Goal: Task Accomplishment & Management: Manage account settings

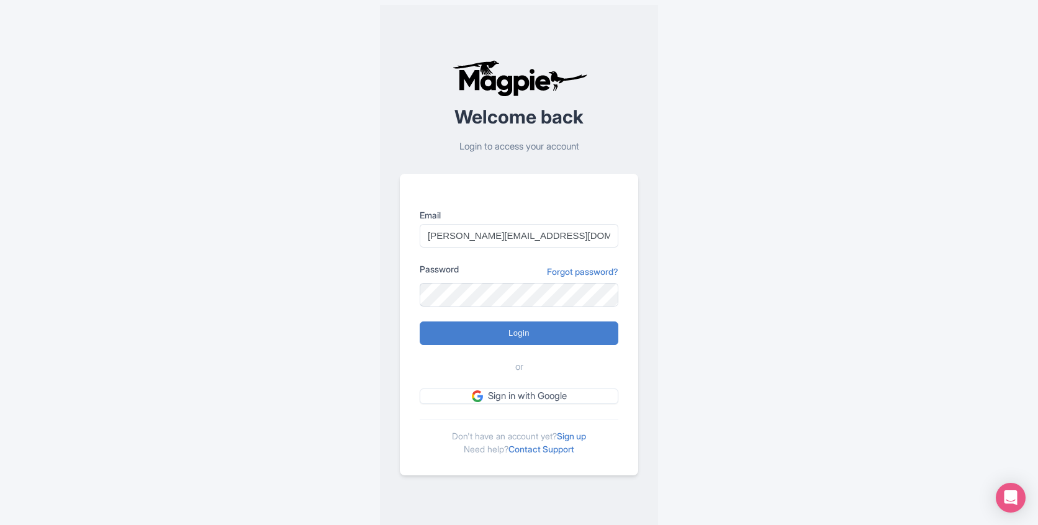
click at [538, 318] on form "Email [PERSON_NAME][EMAIL_ADDRESS][DOMAIN_NAME] Password Forgot password? Login…" at bounding box center [519, 307] width 199 height 196
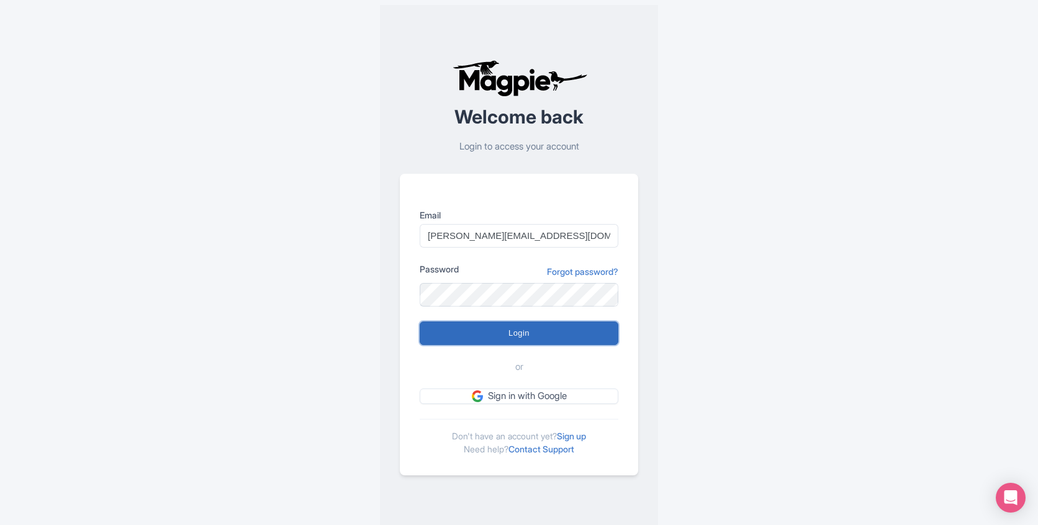
click at [531, 325] on input "Login" at bounding box center [519, 334] width 199 height 24
type input "Logging in..."
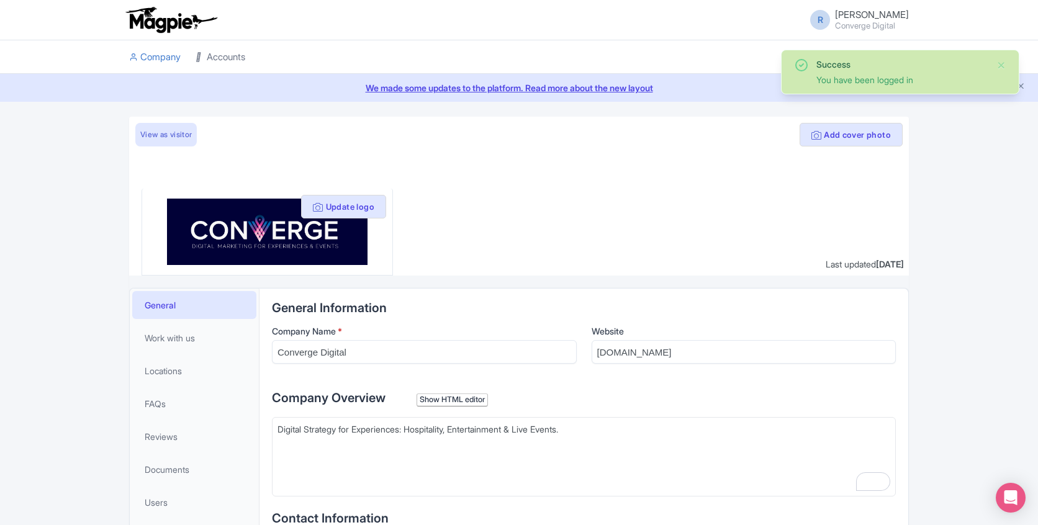
click at [199, 71] on link "Accounts" at bounding box center [221, 57] width 50 height 34
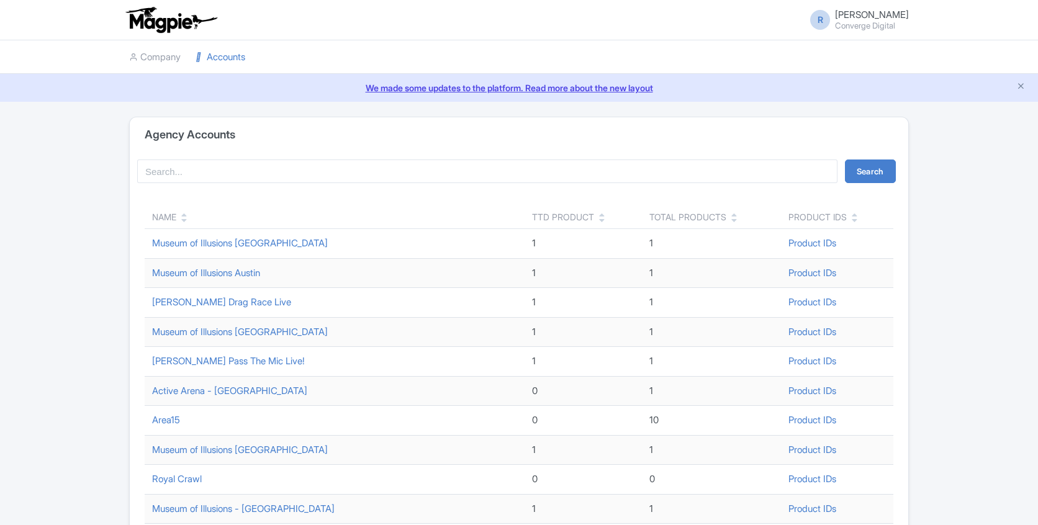
click at [220, 55] on link "Accounts" at bounding box center [221, 57] width 50 height 34
click at [244, 276] on link "Museum of Illusions Austin" at bounding box center [206, 273] width 108 height 12
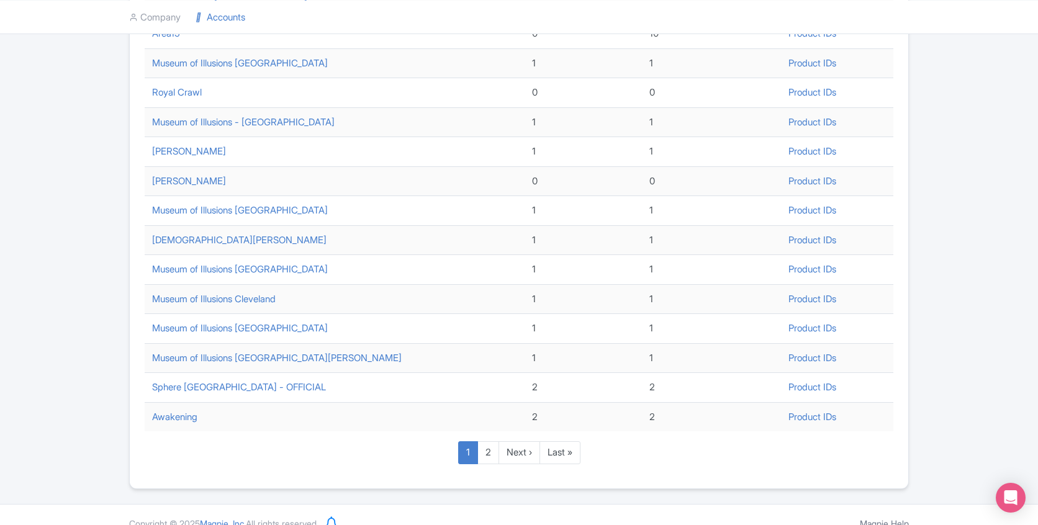
scroll to position [404, 0]
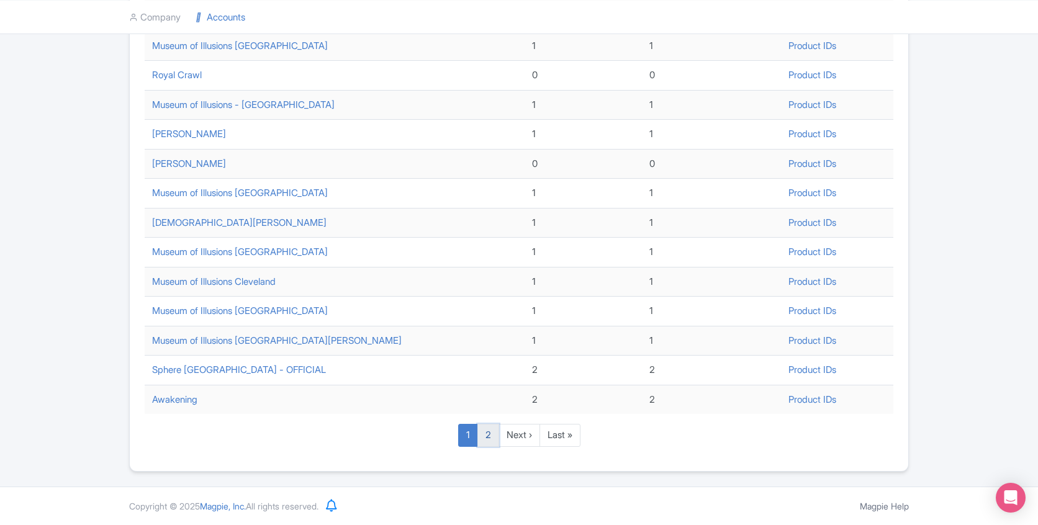
click at [480, 440] on link "2" at bounding box center [489, 435] width 22 height 23
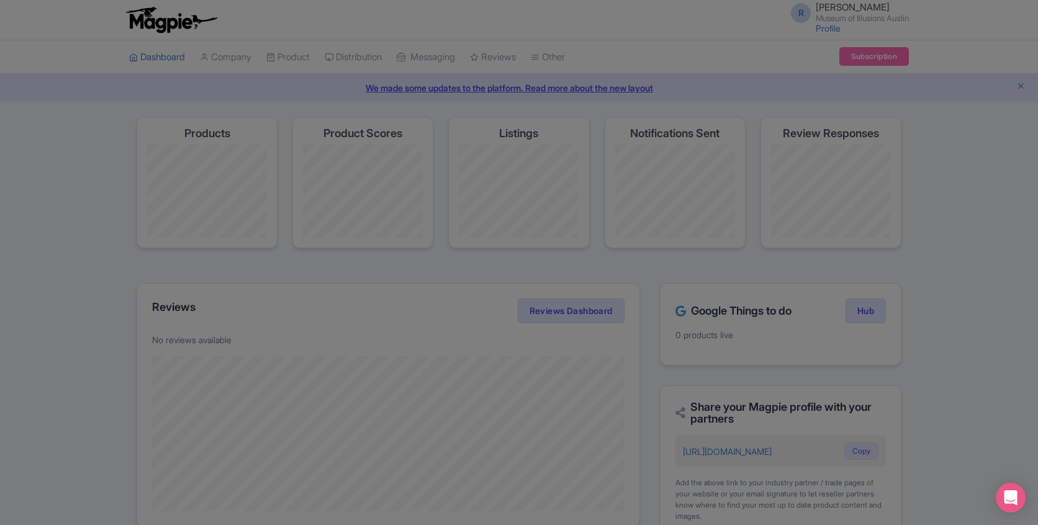
click at [1013, 158] on div at bounding box center [519, 262] width 1038 height 525
click at [976, 22] on div at bounding box center [519, 262] width 1038 height 525
click at [120, 288] on div at bounding box center [519, 262] width 1038 height 525
click at [702, 42] on div at bounding box center [519, 262] width 1038 height 525
click at [1023, 88] on div at bounding box center [519, 262] width 1038 height 525
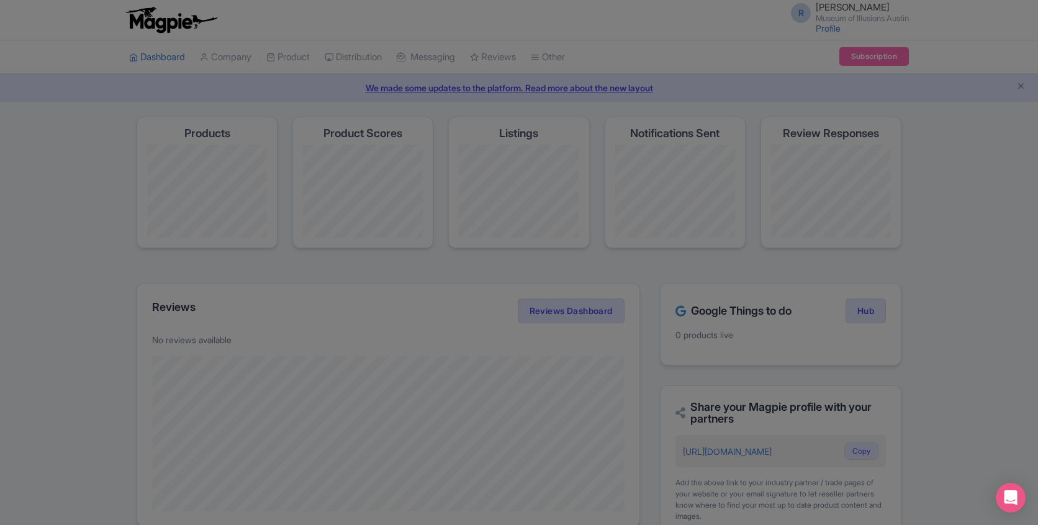
click at [984, 161] on div at bounding box center [519, 262] width 1038 height 525
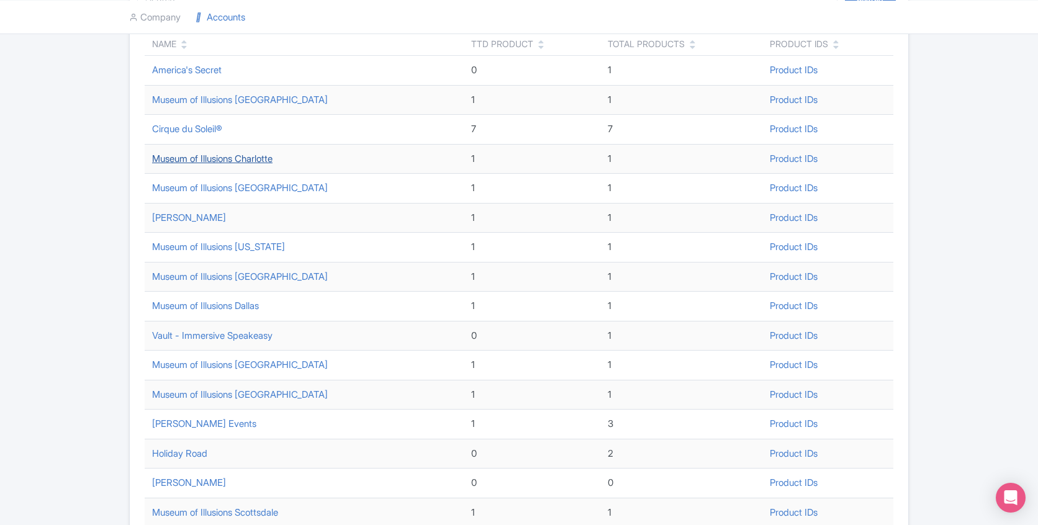
scroll to position [178, 0]
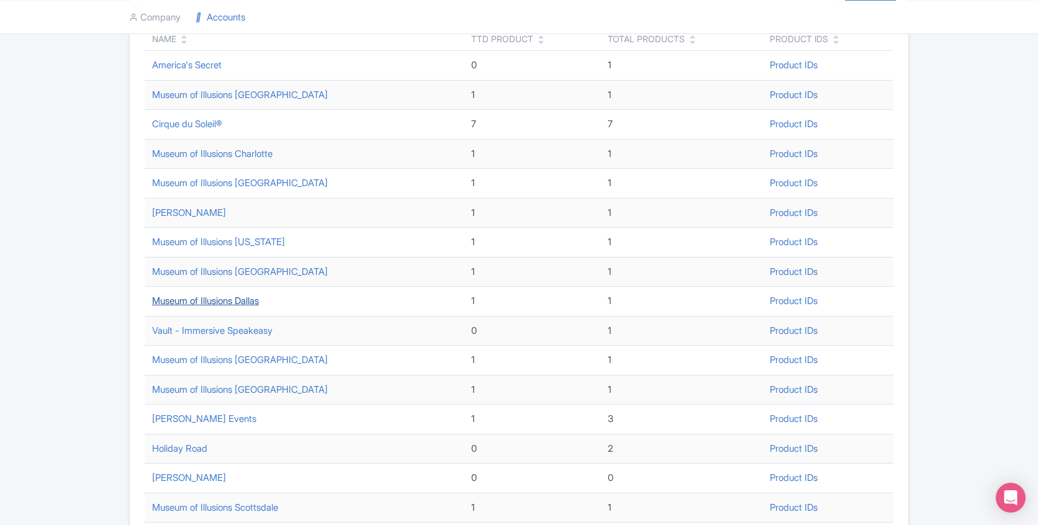
click at [243, 303] on link "Museum of Illusions Dallas" at bounding box center [205, 301] width 107 height 12
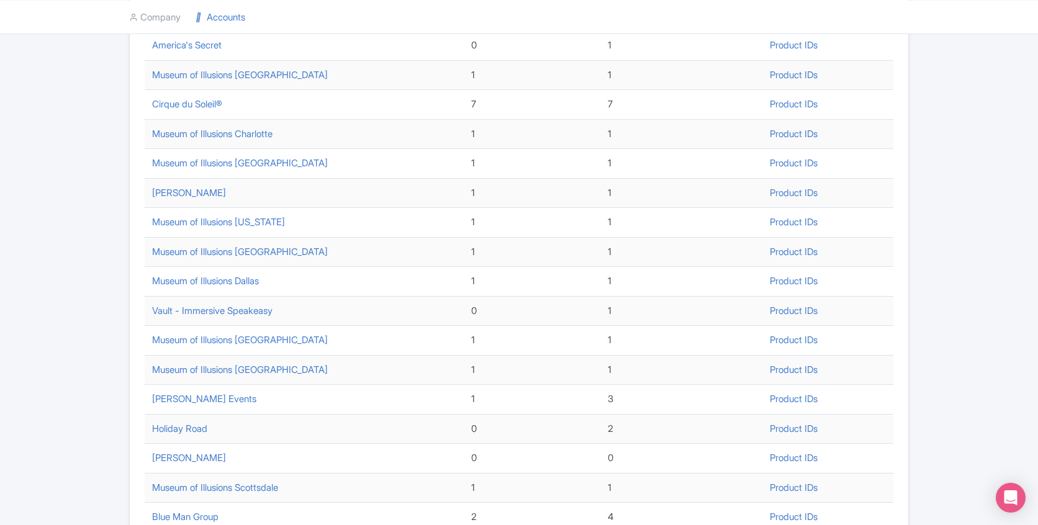
scroll to position [198, 0]
click at [237, 340] on link "Museum of Illusions Houston" at bounding box center [240, 340] width 176 height 12
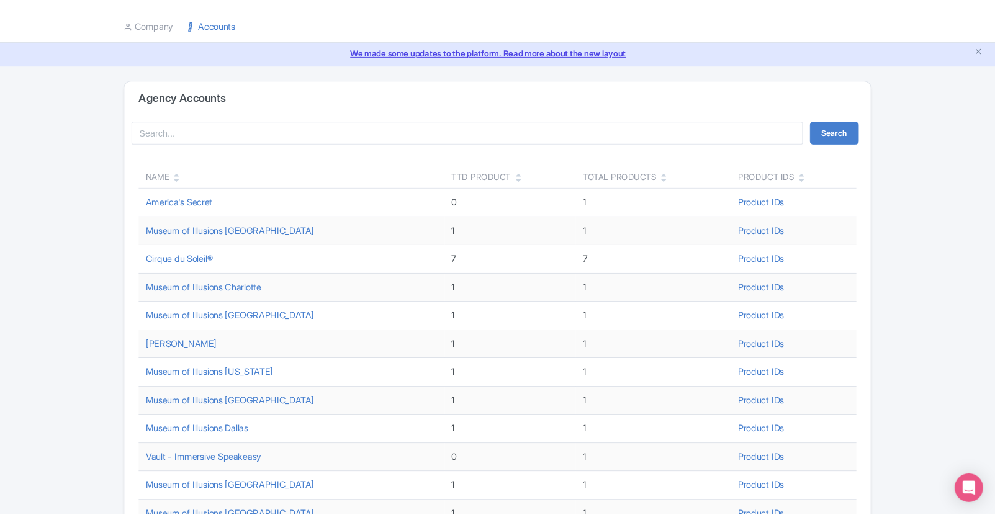
scroll to position [0, 0]
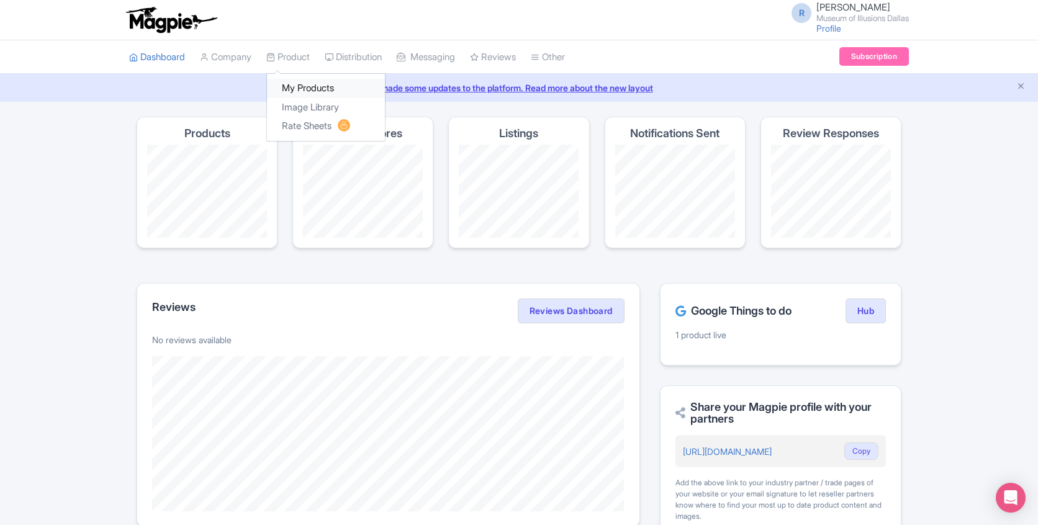
click at [299, 87] on link "My Products" at bounding box center [326, 88] width 118 height 19
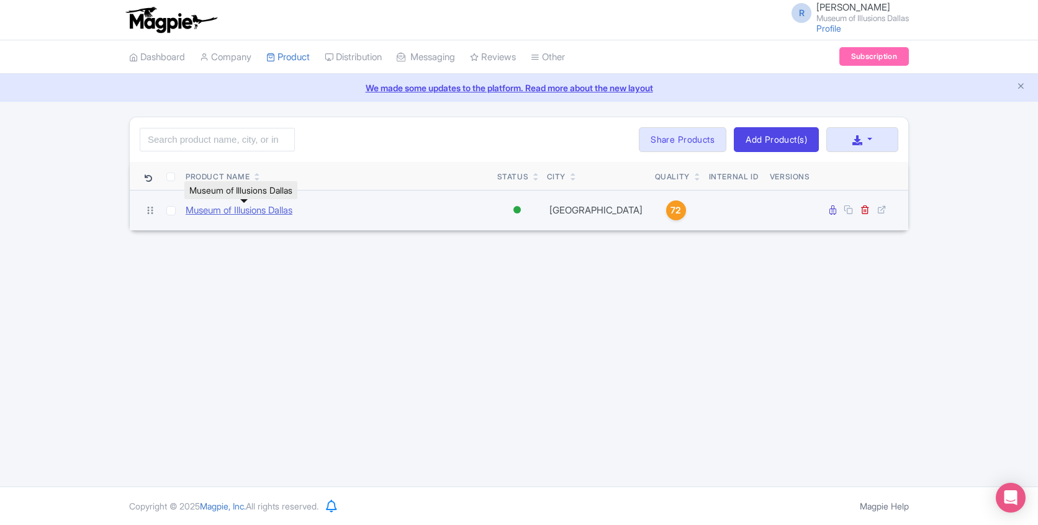
click at [224, 206] on link "Museum of Illusions Dallas" at bounding box center [239, 211] width 107 height 14
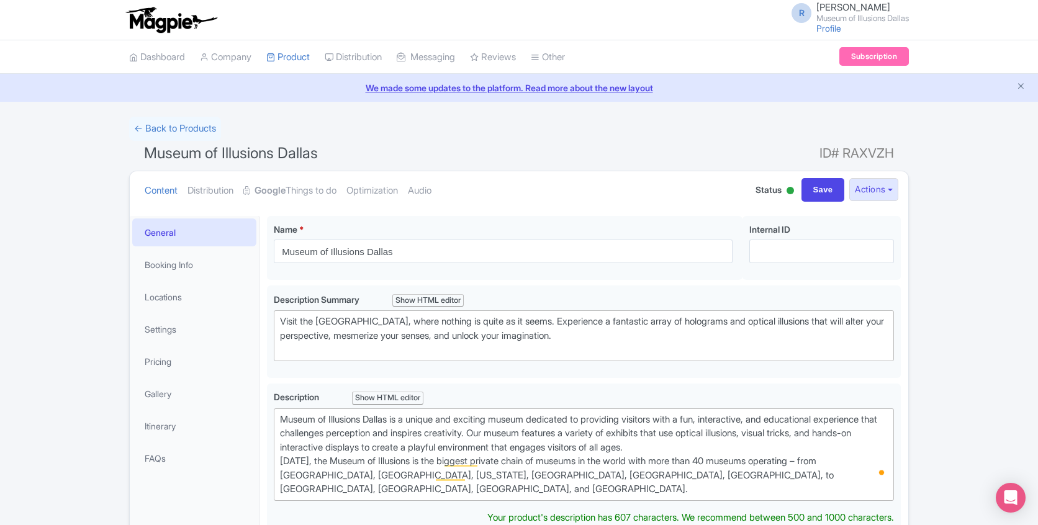
click at [967, 250] on div "← Back to Products Museum of Illusions Dallas ID# RAXVZH Content Distribution G…" at bounding box center [519, 521] width 1038 height 808
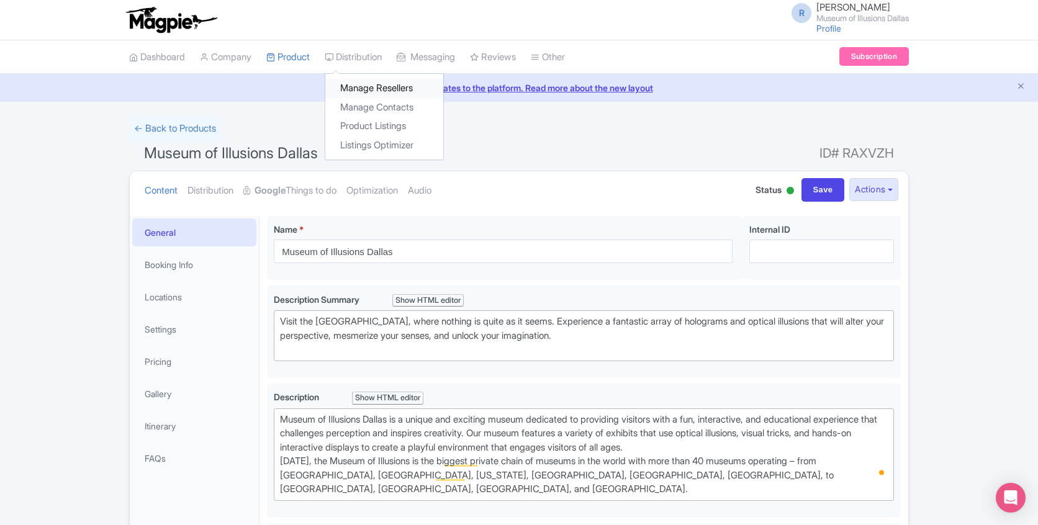
click at [377, 80] on link "Manage Resellers" at bounding box center [384, 88] width 118 height 19
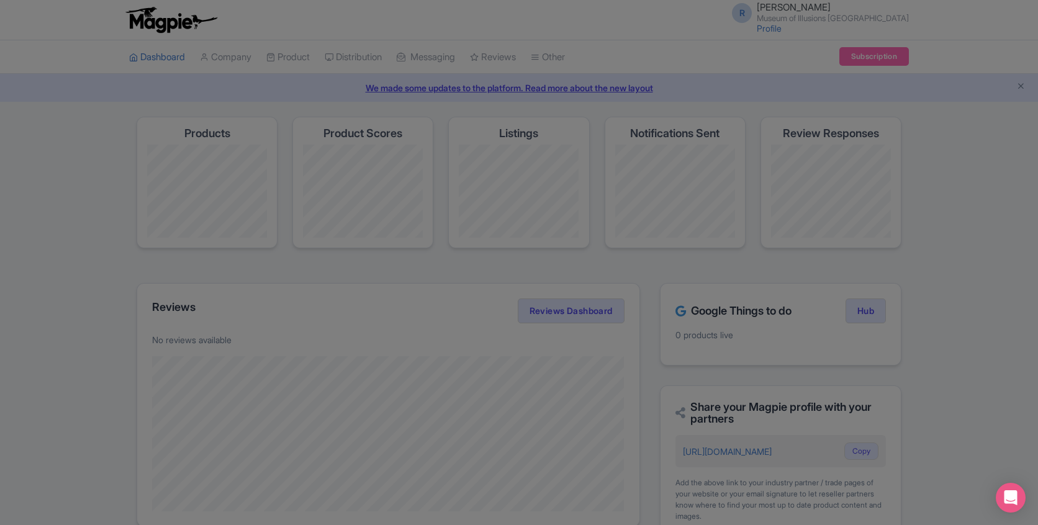
click at [76, 280] on div at bounding box center [519, 262] width 1038 height 525
click at [69, 215] on div at bounding box center [519, 262] width 1038 height 525
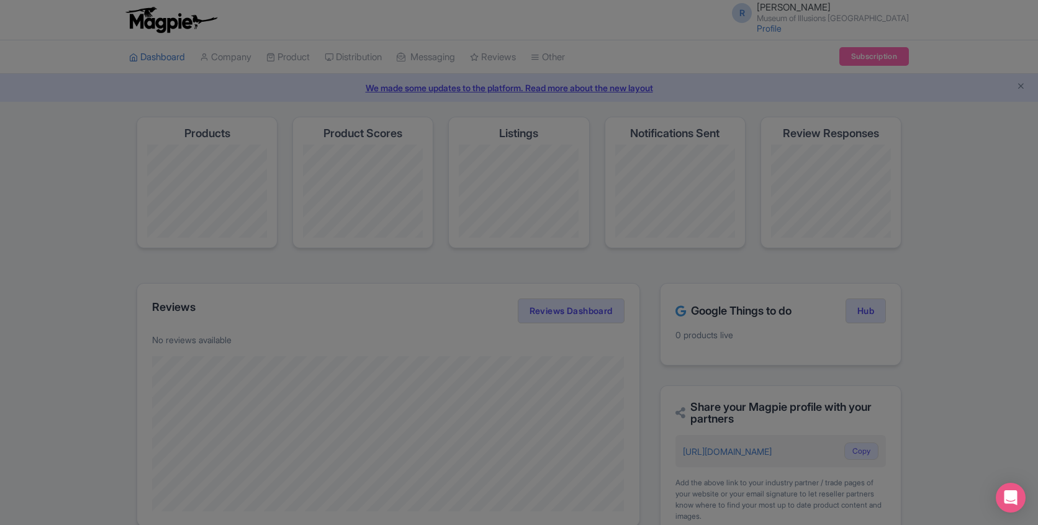
click at [69, 215] on div at bounding box center [519, 262] width 1038 height 525
click at [954, 206] on div at bounding box center [519, 262] width 1038 height 525
click at [697, 50] on div at bounding box center [519, 262] width 1038 height 525
click at [1017, 84] on div at bounding box center [519, 262] width 1038 height 525
click at [669, 17] on div at bounding box center [519, 262] width 1038 height 525
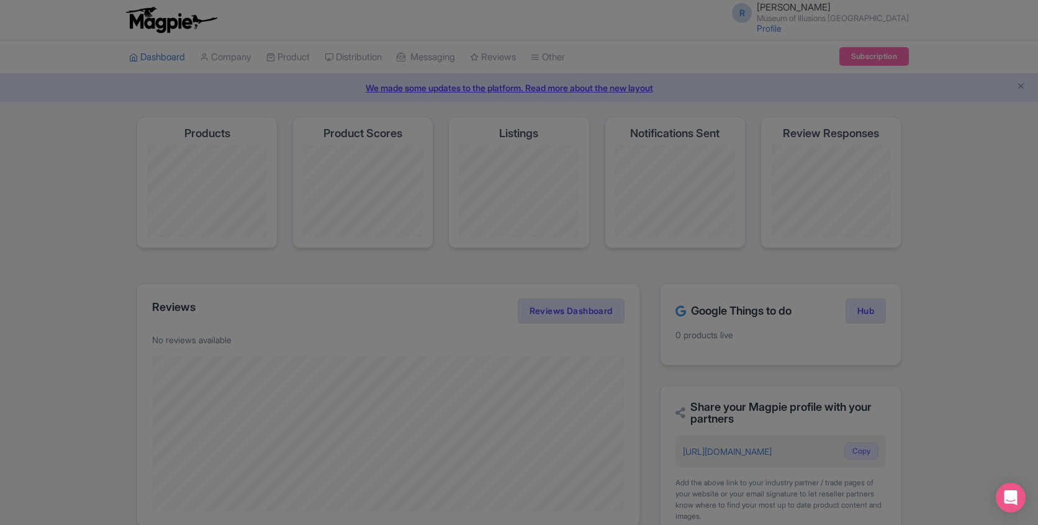
click at [212, 174] on div at bounding box center [519, 262] width 1038 height 525
click at [394, 174] on div at bounding box center [519, 262] width 1038 height 525
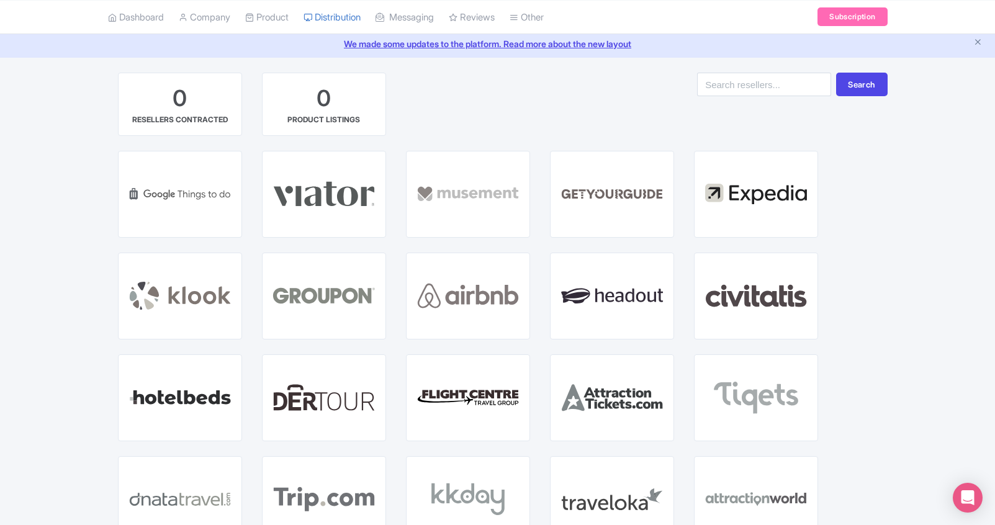
scroll to position [48, 0]
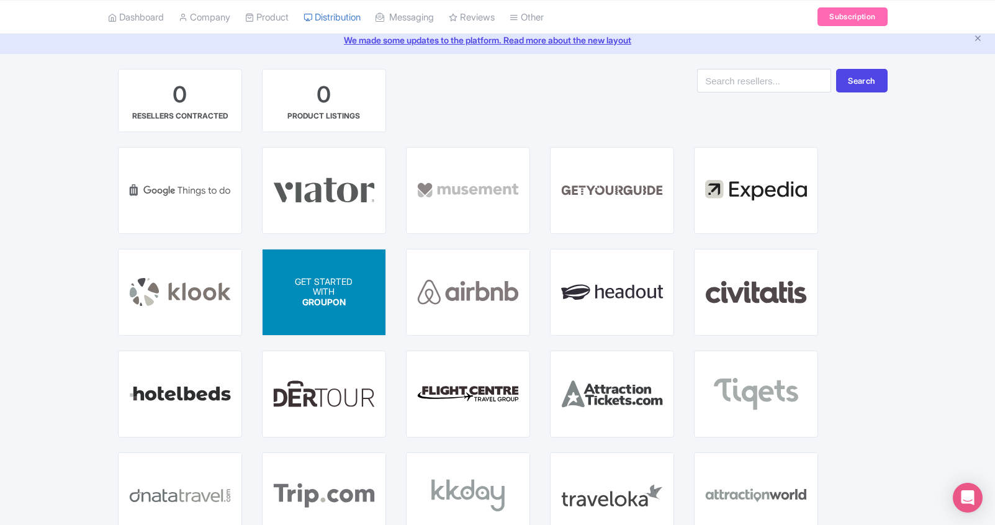
click at [325, 276] on div "GET STARTED WITH GROUPON" at bounding box center [324, 293] width 123 height 86
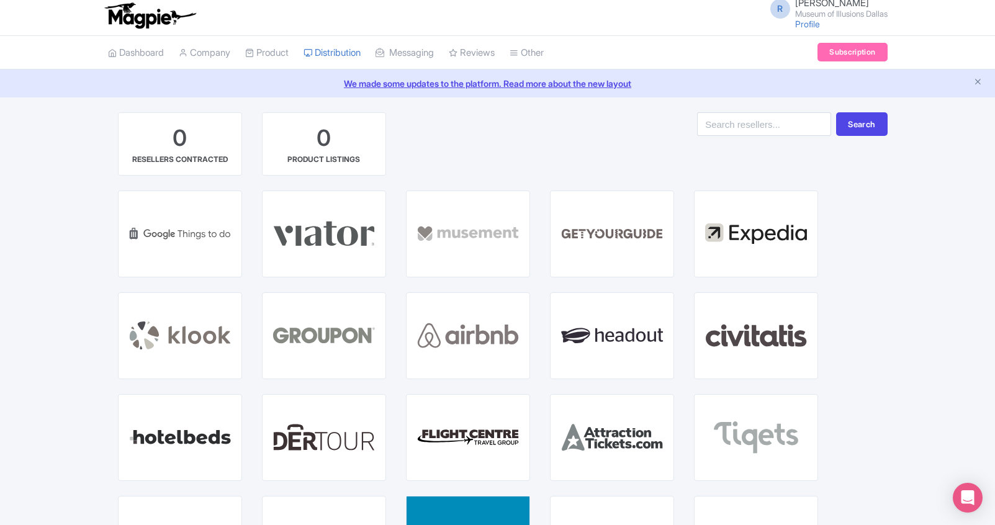
scroll to position [3, 0]
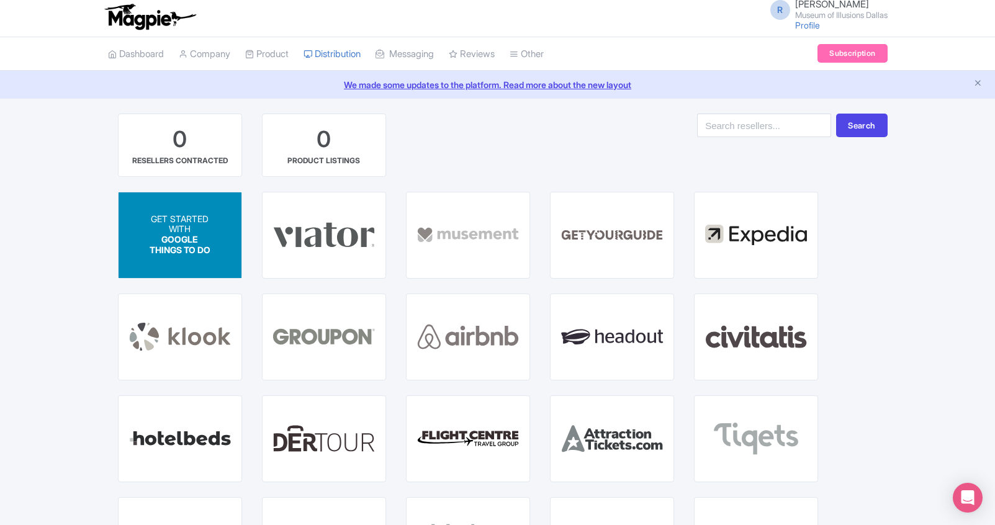
click at [194, 206] on div "GET STARTED WITH GOOGLE THINGS TO DO" at bounding box center [180, 235] width 123 height 86
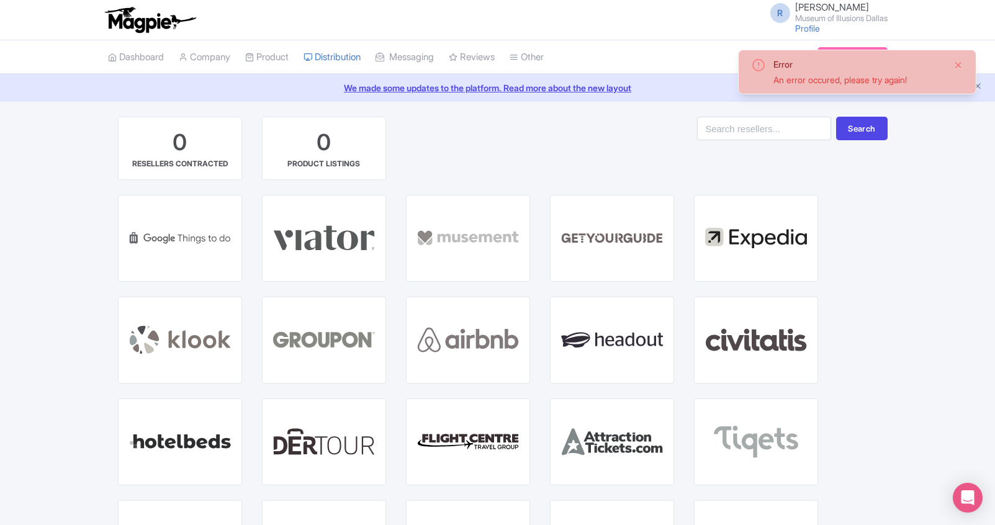
click at [957, 63] on button "Close" at bounding box center [959, 65] width 10 height 15
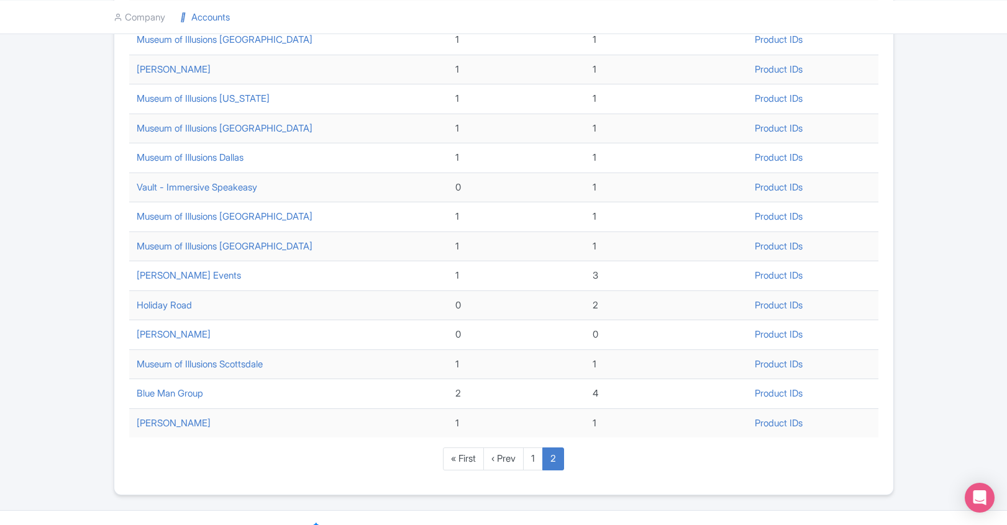
scroll to position [345, 0]
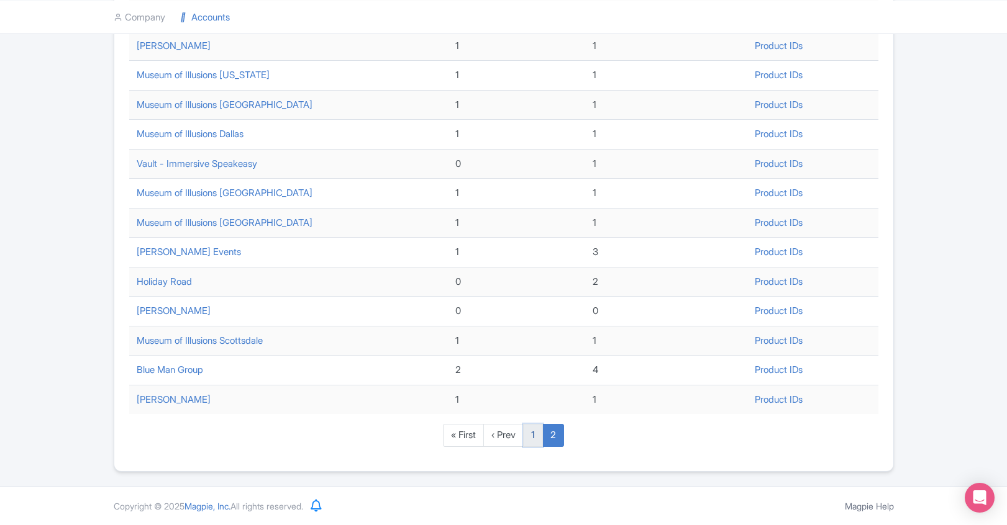
click at [532, 437] on link "1" at bounding box center [533, 435] width 20 height 23
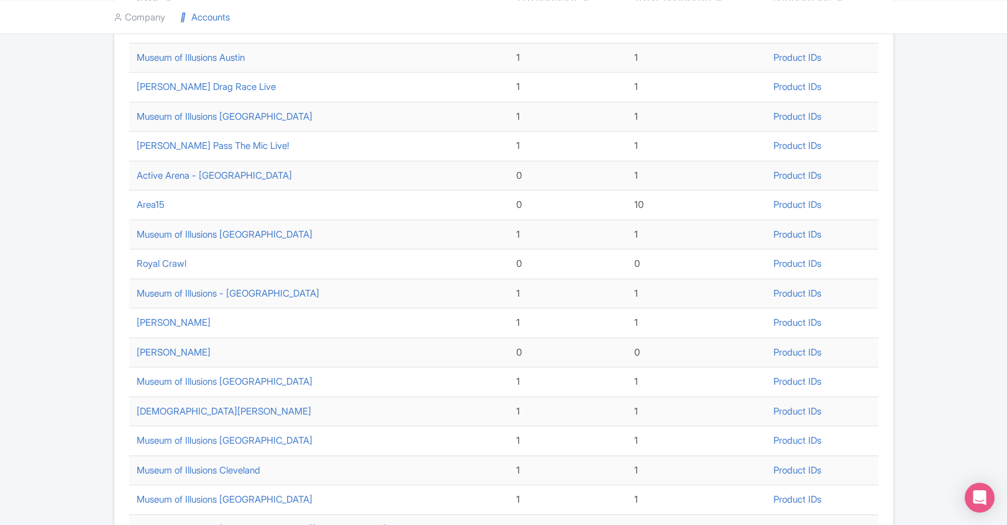
scroll to position [202, 0]
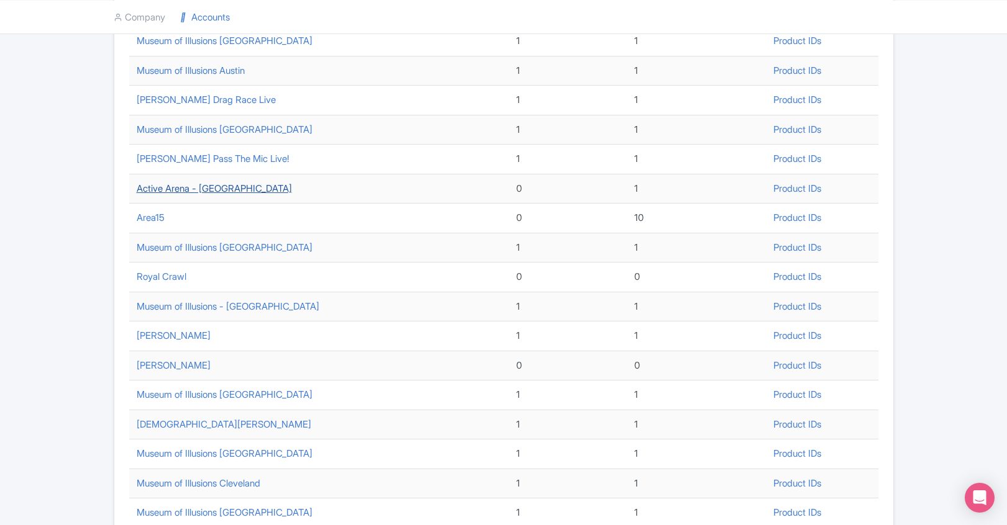
click at [167, 191] on link "Active Arena - [GEOGRAPHIC_DATA]" at bounding box center [214, 189] width 155 height 12
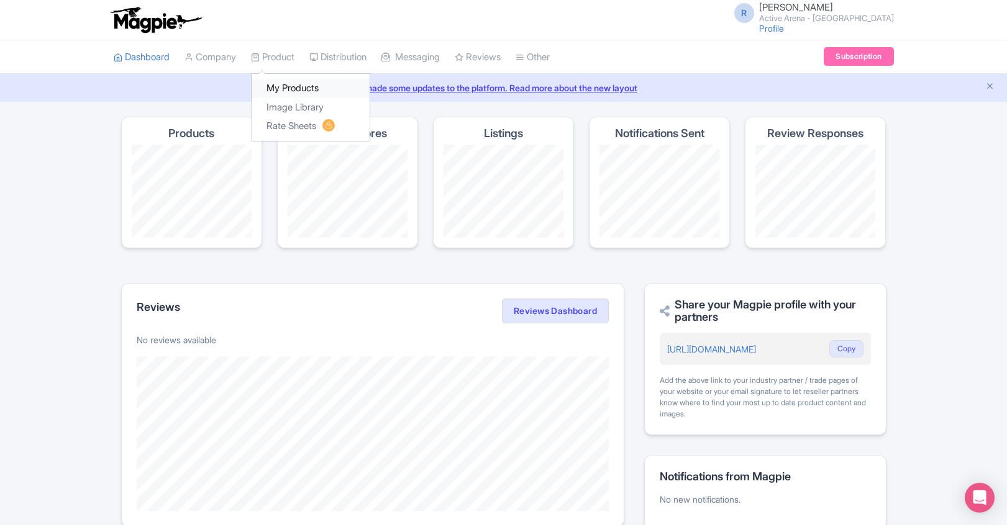
click at [276, 85] on link "My Products" at bounding box center [310, 88] width 118 height 19
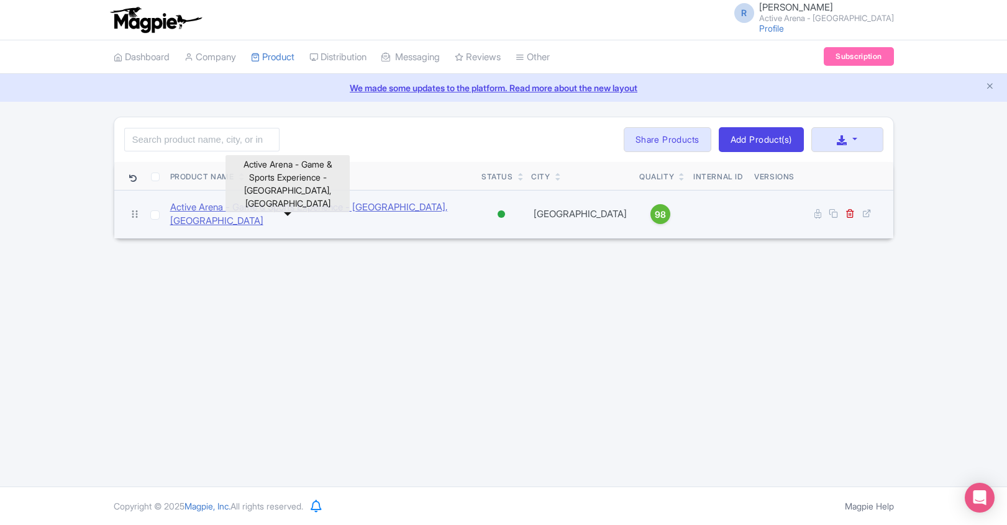
click at [246, 214] on link "Active Arena - Game & Sports Experience - [GEOGRAPHIC_DATA], [GEOGRAPHIC_DATA]" at bounding box center [321, 215] width 302 height 28
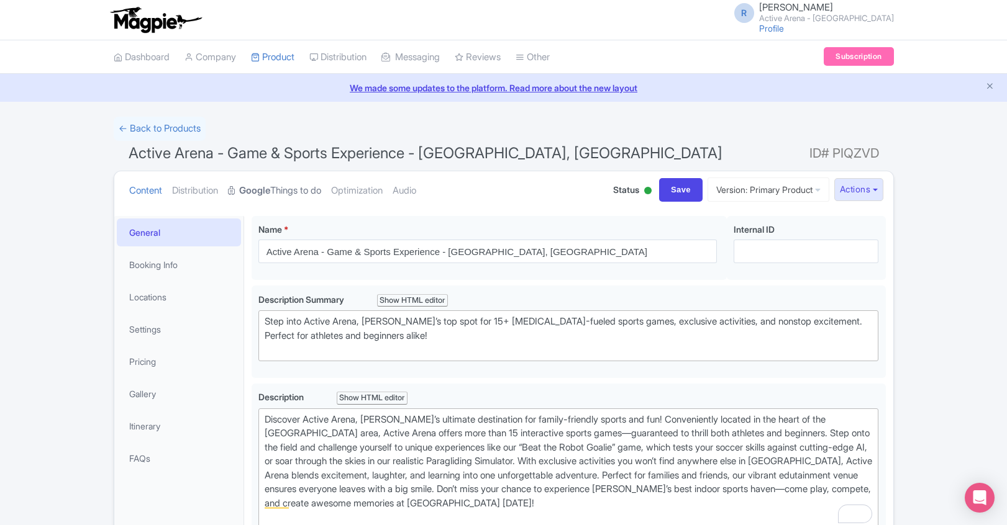
click at [270, 186] on strong "Google" at bounding box center [254, 191] width 31 height 14
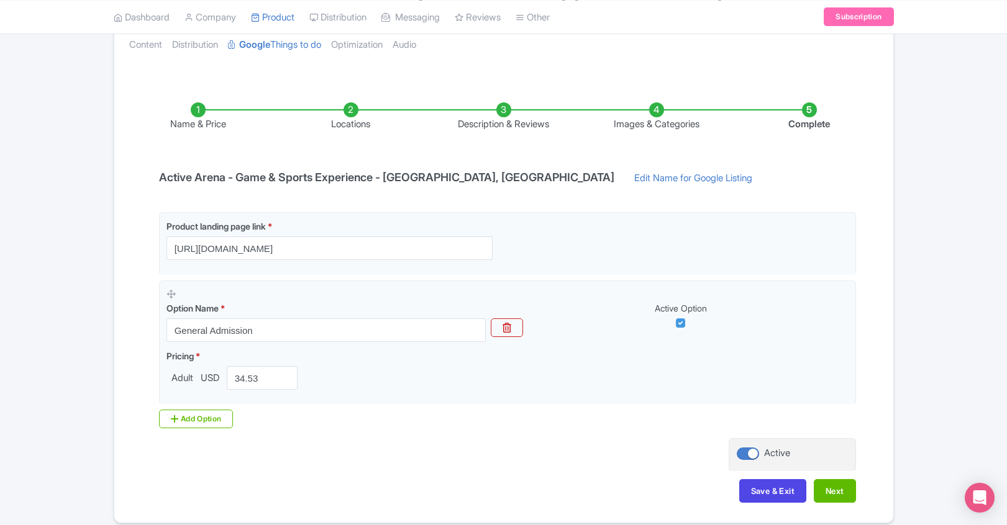
scroll to position [142, 0]
